Goal: Information Seeking & Learning: Learn about a topic

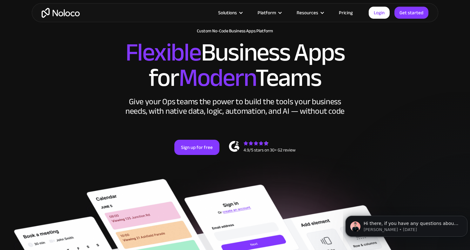
scroll to position [25, 0]
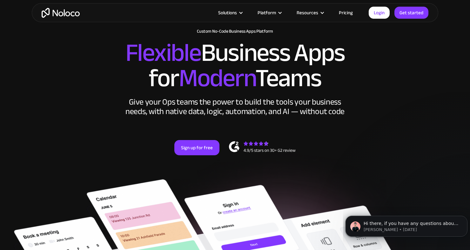
click at [347, 14] on link "Pricing" at bounding box center [346, 13] width 30 height 8
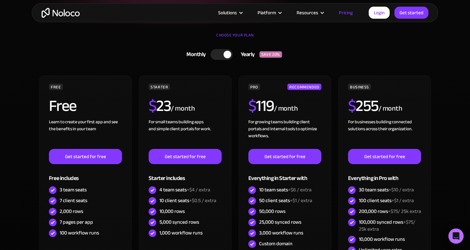
scroll to position [137, 0]
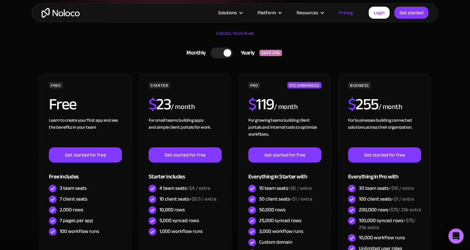
click at [224, 51] on div at bounding box center [227, 53] width 8 height 8
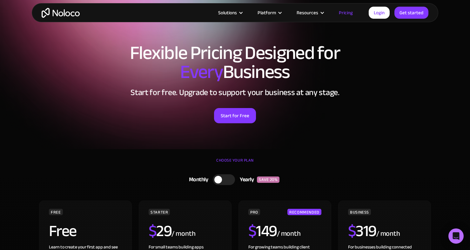
scroll to position [0, 0]
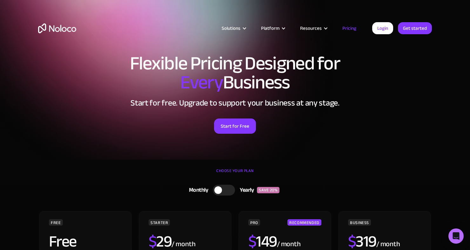
click at [235, 27] on div "Solutions" at bounding box center [230, 28] width 19 height 8
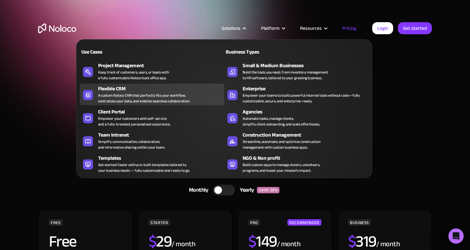
click at [106, 93] on div "A custom Noloco CRM that perfectly fits your workflow, centralizes your data, a…" at bounding box center [144, 98] width 92 height 11
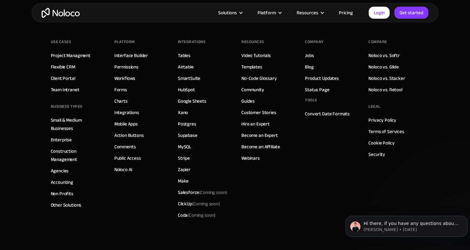
scroll to position [2710, 0]
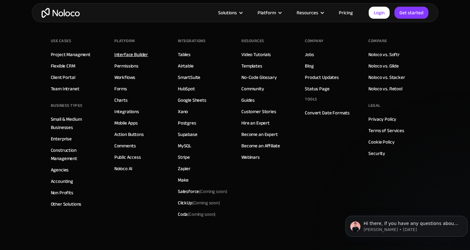
click at [126, 50] on link "Interface Builder" at bounding box center [131, 54] width 34 height 8
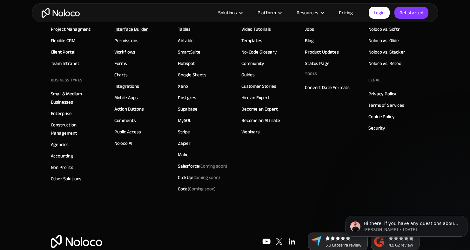
scroll to position [2740, 0]
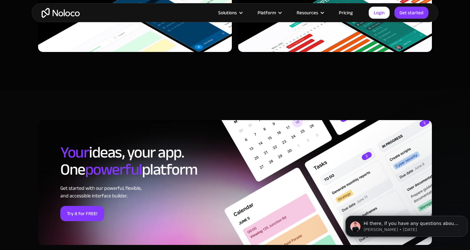
scroll to position [1948, 0]
